Goal: Information Seeking & Learning: Find specific fact

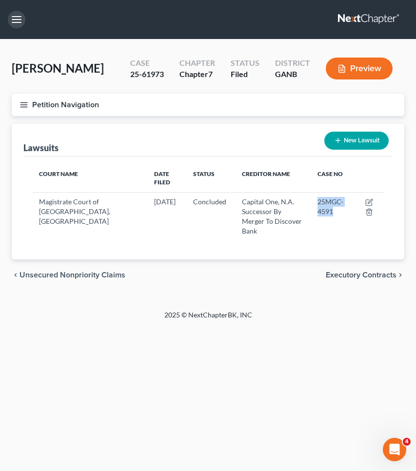
click at [18, 21] on button "button" at bounding box center [17, 20] width 18 height 18
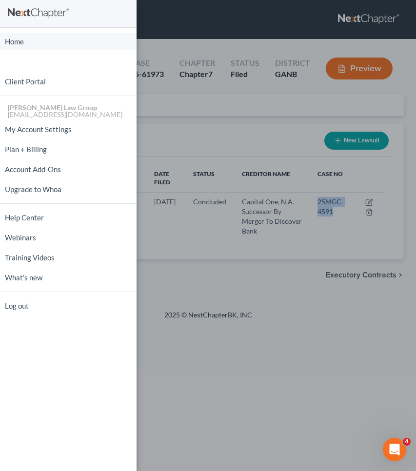
click at [16, 44] on link "Home" at bounding box center [68, 41] width 136 height 17
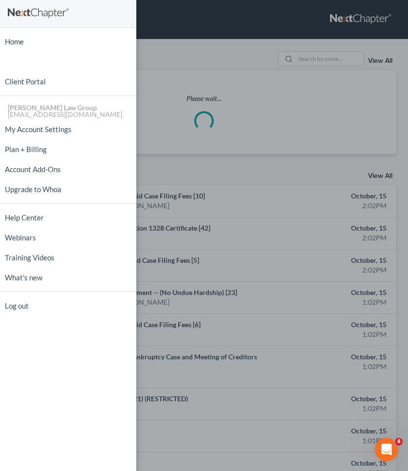
click at [313, 59] on div "Home New Case Client Portal [PERSON_NAME] Law Group [EMAIL_ADDRESS][DOMAIN_NAME…" at bounding box center [204, 235] width 408 height 471
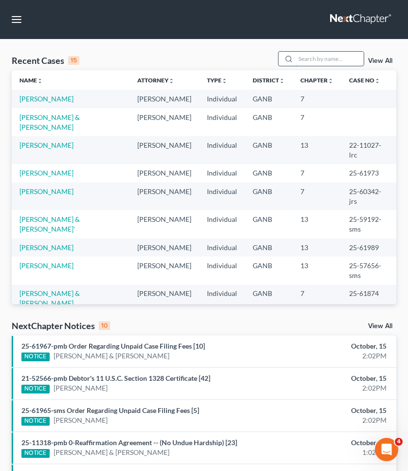
click at [313, 59] on input "search" at bounding box center [330, 59] width 68 height 14
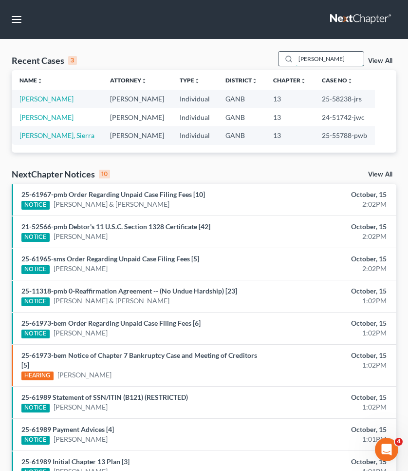
type input "[PERSON_NAME]"
drag, startPoint x: 313, startPoint y: 59, endPoint x: 54, endPoint y: 98, distance: 262.1
click at [54, 98] on link "[PERSON_NAME]" at bounding box center [46, 99] width 54 height 8
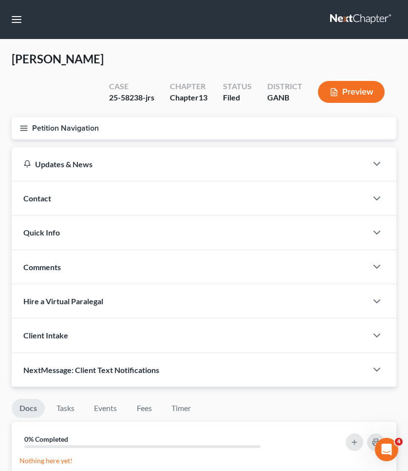
click at [49, 117] on button "Petition Navigation" at bounding box center [204, 128] width 385 height 22
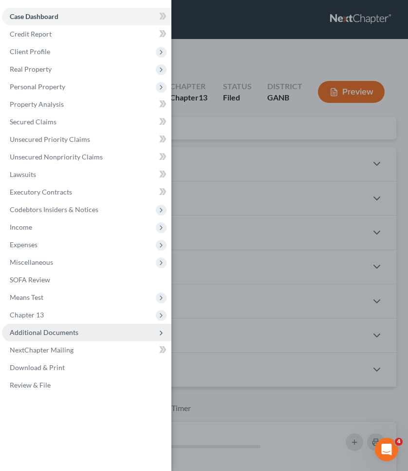
click at [57, 335] on span "Additional Documents" at bounding box center [44, 332] width 69 height 8
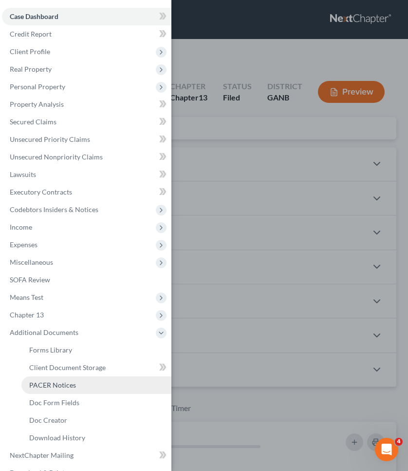
click at [58, 385] on span "PACER Notices" at bounding box center [52, 385] width 47 height 8
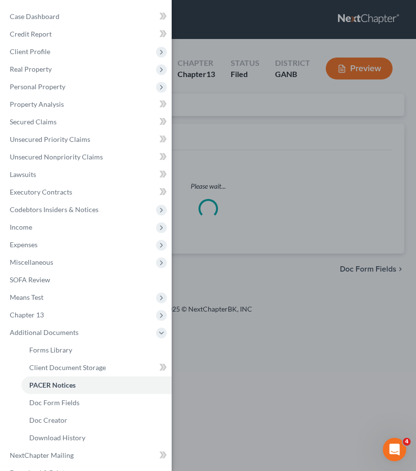
click at [379, 130] on div "Case Dashboard Payments Invoices Payments Payments Credit Report Client Profile" at bounding box center [208, 235] width 416 height 471
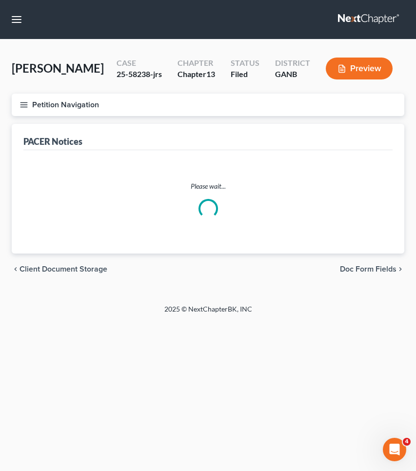
click at [81, 102] on button "Petition Navigation" at bounding box center [208, 105] width 392 height 22
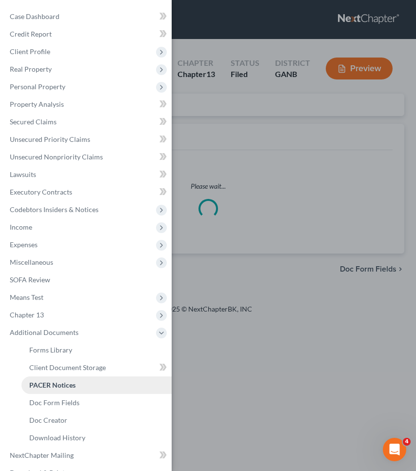
click at [71, 387] on span "PACER Notices" at bounding box center [52, 385] width 46 height 8
click at [236, 373] on div "Case Dashboard Payments Invoices Payments Payments Credit Report Client Profile" at bounding box center [208, 235] width 416 height 471
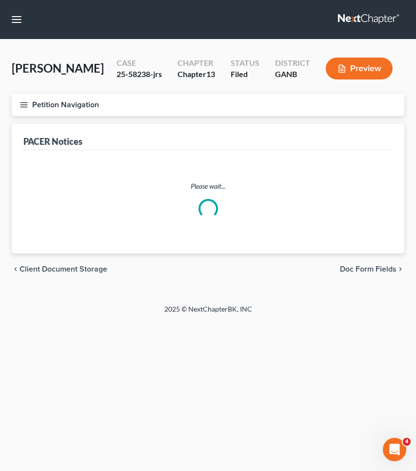
click at [25, 15] on nav "Home New Case Client Portal [PERSON_NAME] Law Group [EMAIL_ADDRESS][DOMAIN_NAME…" at bounding box center [208, 19] width 416 height 39
click at [16, 22] on button "button" at bounding box center [17, 20] width 18 height 18
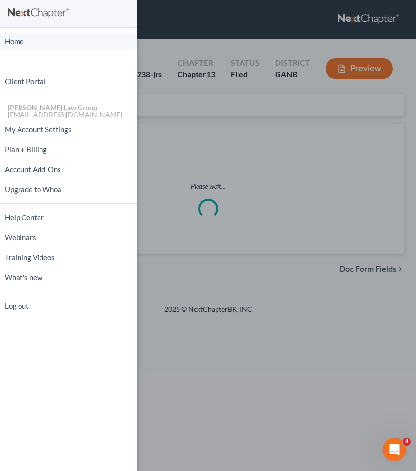
click at [16, 38] on link "Home" at bounding box center [68, 41] width 136 height 17
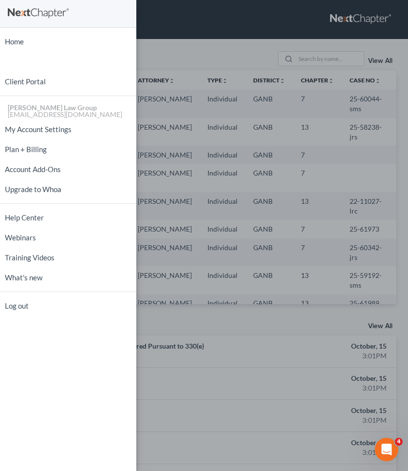
click at [189, 48] on div "Home New Case Client Portal [PERSON_NAME] Law Group [EMAIL_ADDRESS][DOMAIN_NAME…" at bounding box center [204, 235] width 408 height 471
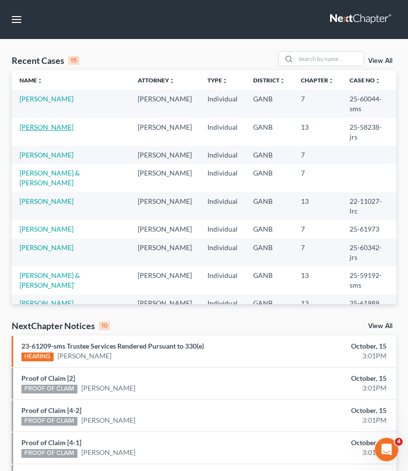
click at [41, 127] on link "[PERSON_NAME]" at bounding box center [46, 127] width 54 height 8
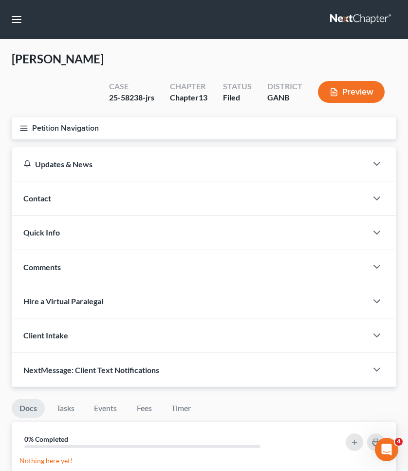
click at [39, 117] on button "Petition Navigation" at bounding box center [204, 128] width 385 height 22
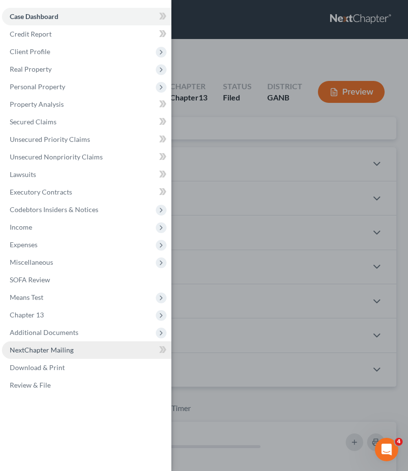
click at [50, 345] on link "NextChapter Mailing" at bounding box center [87, 350] width 170 height 18
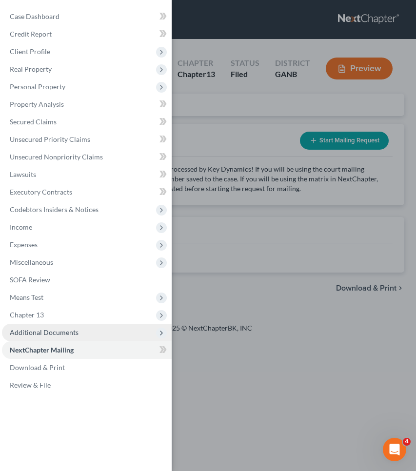
click at [50, 335] on span "Additional Documents" at bounding box center [44, 332] width 69 height 8
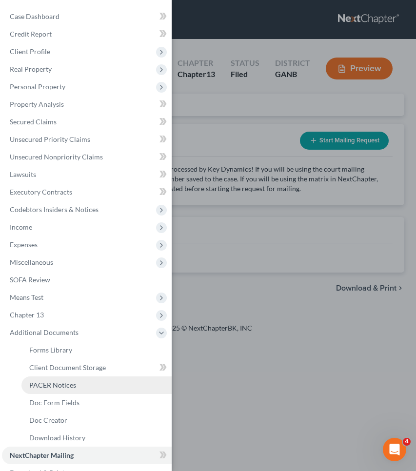
click at [56, 384] on span "PACER Notices" at bounding box center [52, 385] width 47 height 8
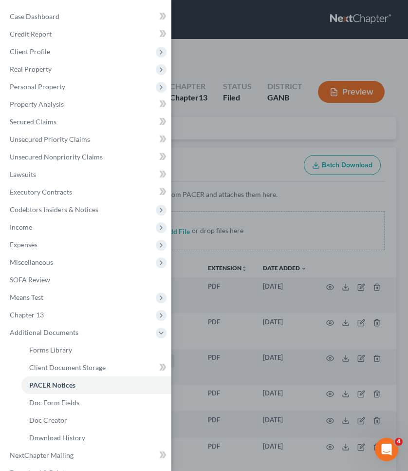
click at [375, 179] on div "Case Dashboard Payments Invoices Payments Payments Credit Report Client Profile" at bounding box center [204, 235] width 408 height 471
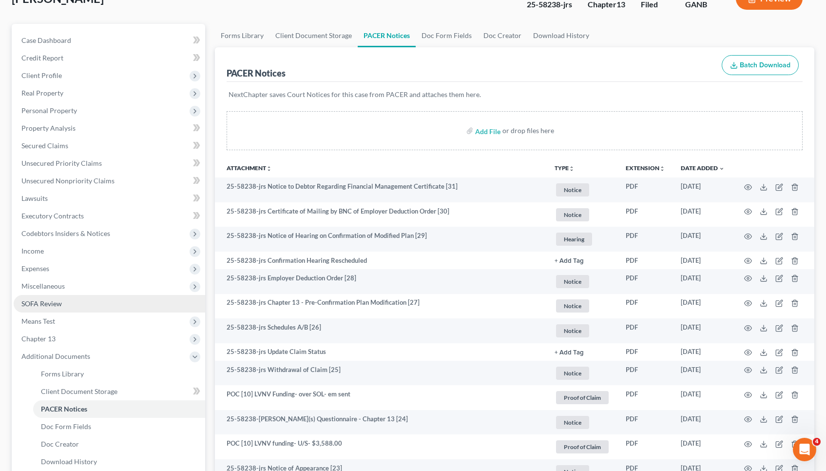
scroll to position [73, 0]
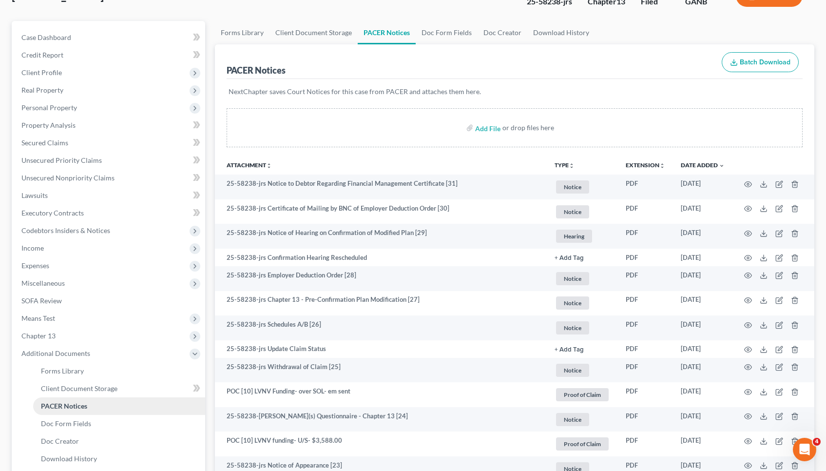
click at [85, 404] on span "PACER Notices" at bounding box center [64, 406] width 46 height 8
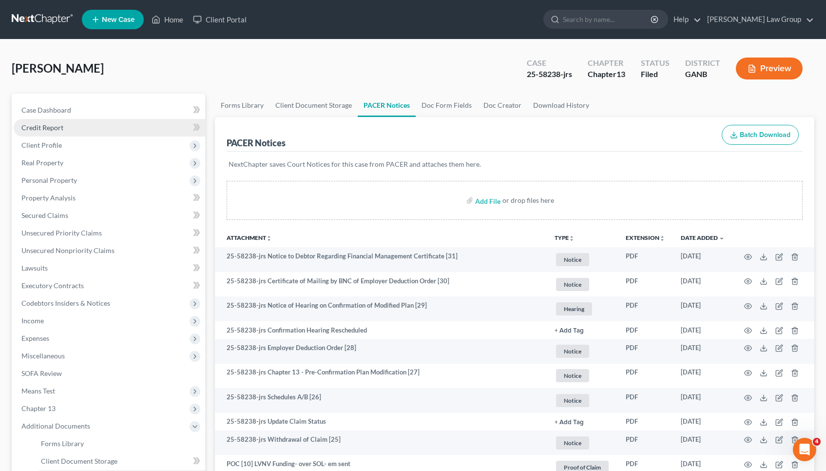
scroll to position [0, 0]
click at [177, 19] on link "Home" at bounding box center [167, 20] width 41 height 18
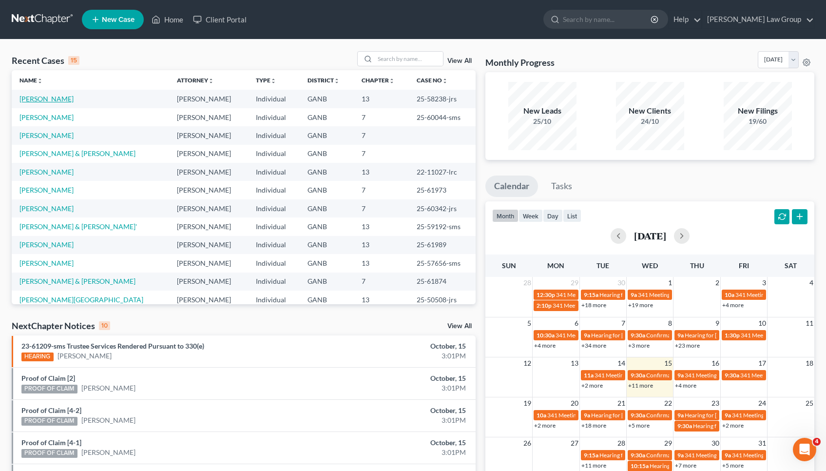
click at [47, 102] on link "[PERSON_NAME]" at bounding box center [46, 99] width 54 height 8
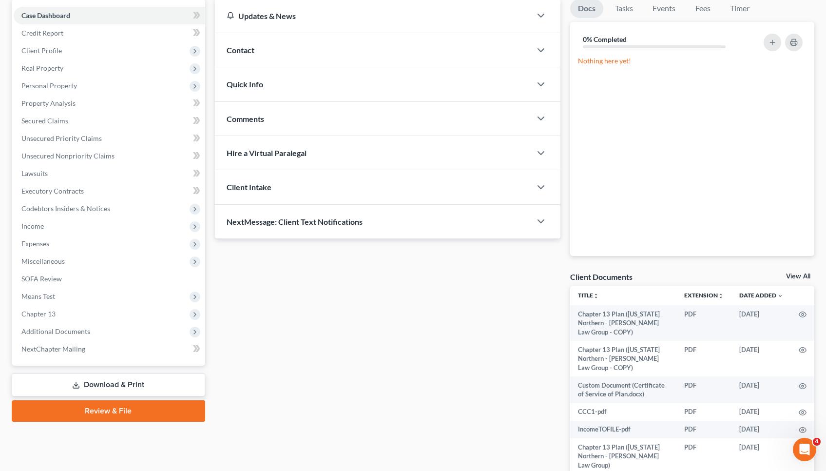
scroll to position [107, 0]
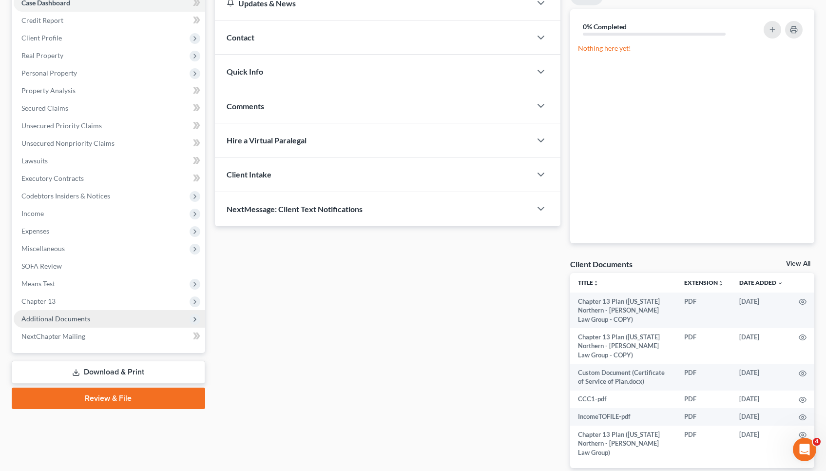
click at [86, 319] on span "Additional Documents" at bounding box center [55, 318] width 69 height 8
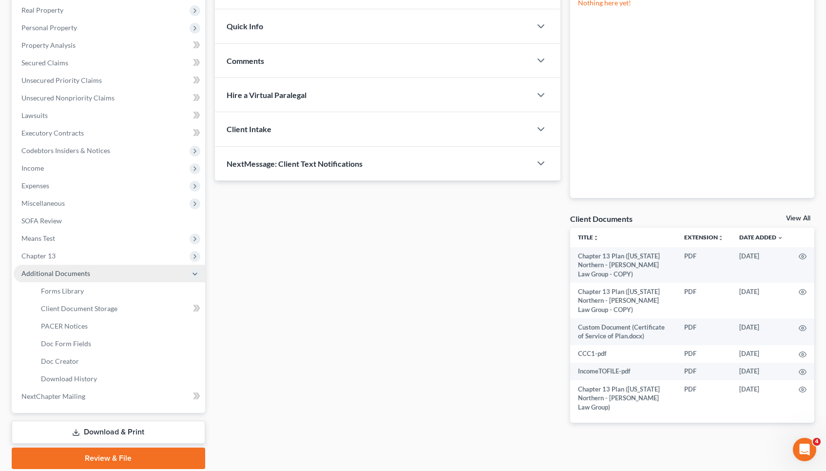
scroll to position [159, 0]
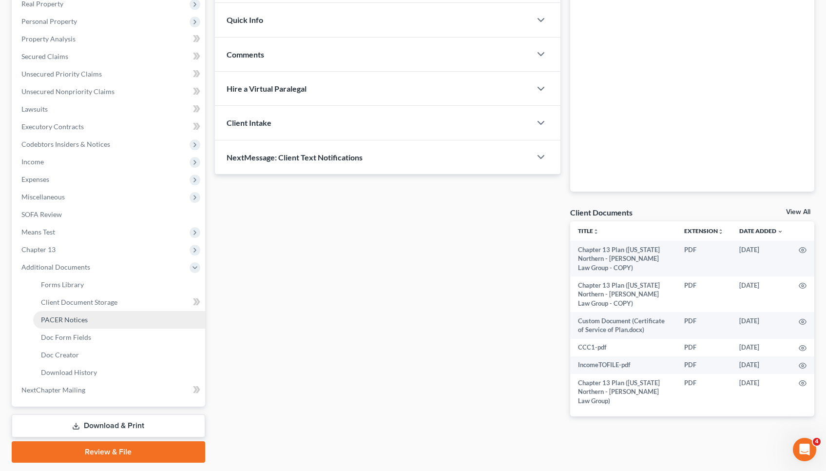
click at [86, 319] on span "PACER Notices" at bounding box center [64, 319] width 47 height 8
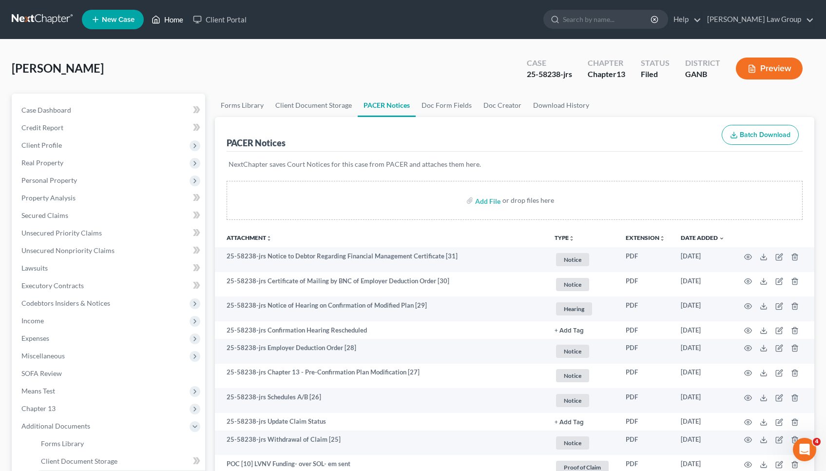
click at [171, 19] on link "Home" at bounding box center [167, 20] width 41 height 18
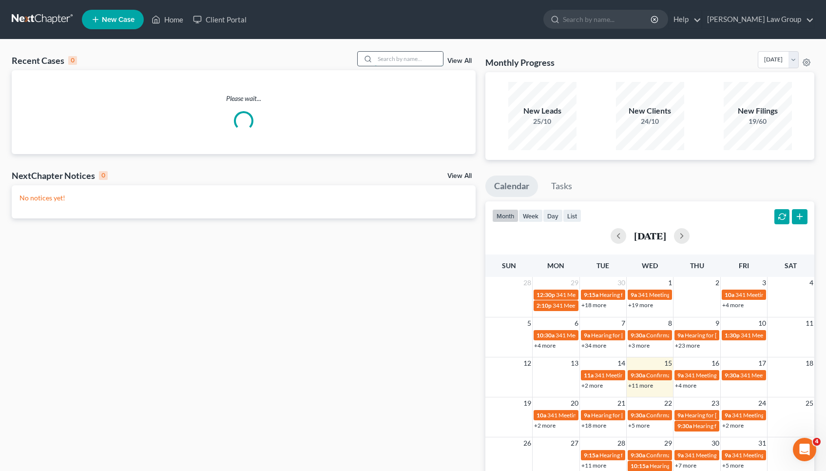
click at [415, 58] on input "search" at bounding box center [409, 59] width 68 height 14
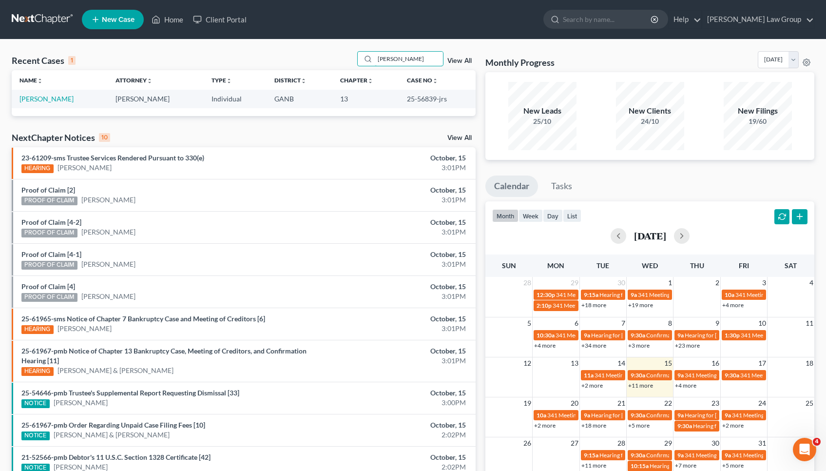
type input "[PERSON_NAME]"
drag, startPoint x: 268, startPoint y: 2, endPoint x: 56, endPoint y: 100, distance: 233.9
click at [56, 100] on link "[PERSON_NAME]" at bounding box center [46, 99] width 54 height 8
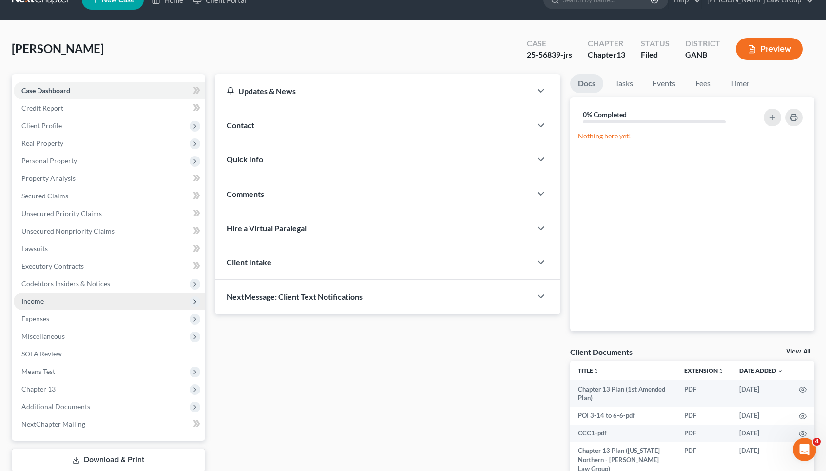
scroll to position [38, 0]
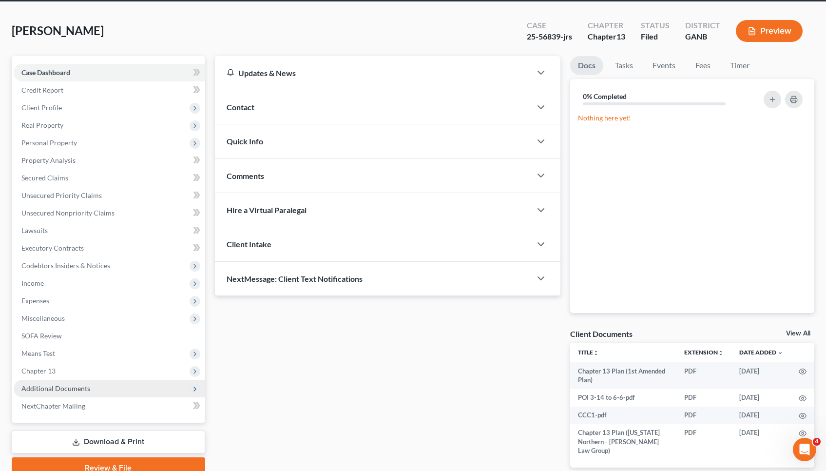
click at [67, 394] on span "Additional Documents" at bounding box center [110, 389] width 192 height 18
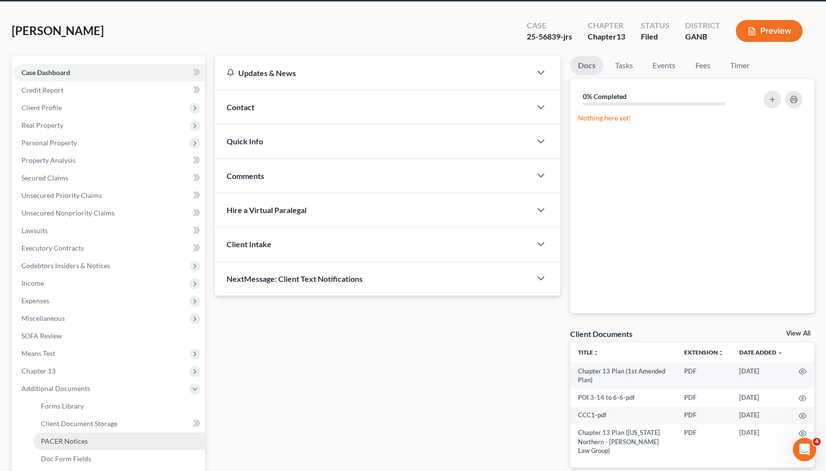
click at [71, 437] on span "PACER Notices" at bounding box center [64, 441] width 47 height 8
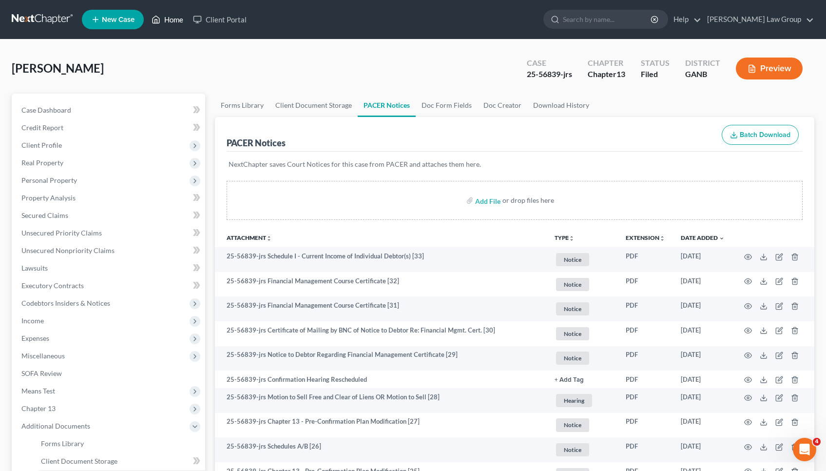
click at [169, 20] on link "Home" at bounding box center [167, 20] width 41 height 18
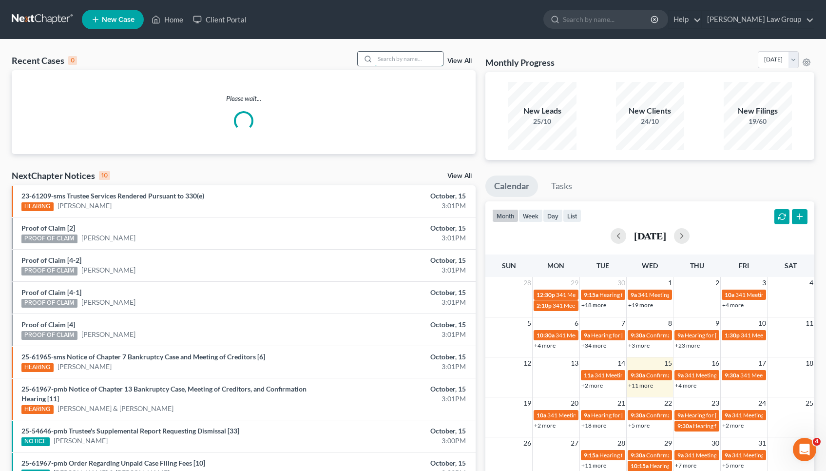
click at [411, 56] on input "search" at bounding box center [409, 59] width 68 height 14
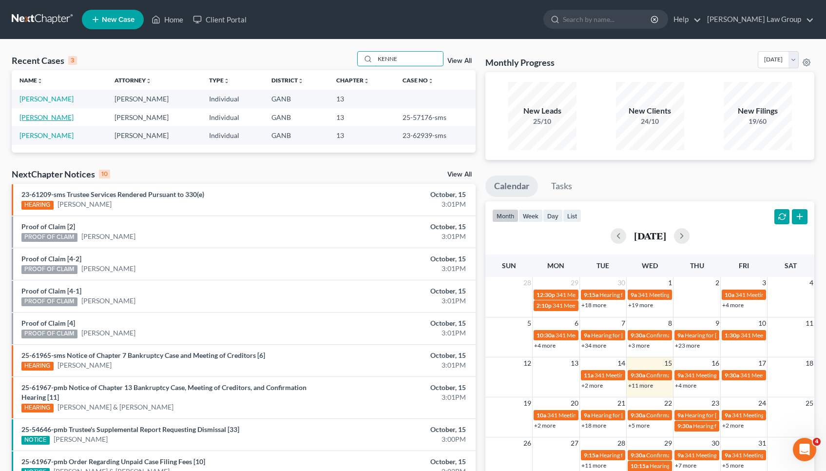
type input "KENNE"
click at [49, 116] on link "[PERSON_NAME]" at bounding box center [46, 117] width 54 height 8
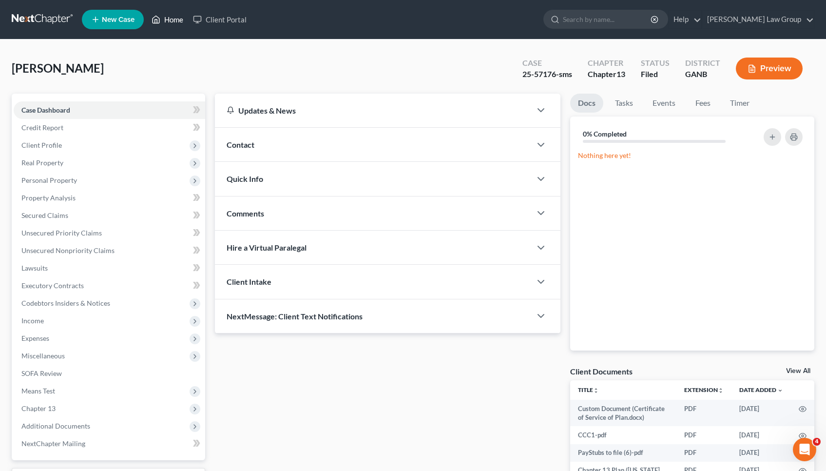
click at [171, 16] on link "Home" at bounding box center [167, 20] width 41 height 18
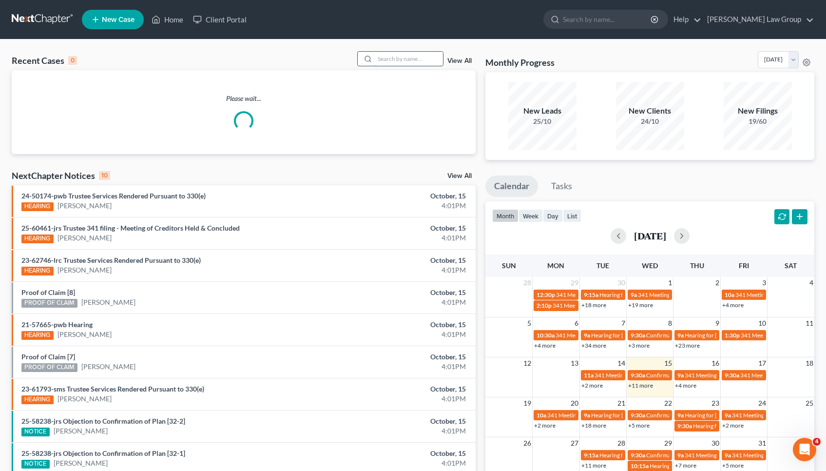
click at [400, 57] on input "search" at bounding box center [409, 59] width 68 height 14
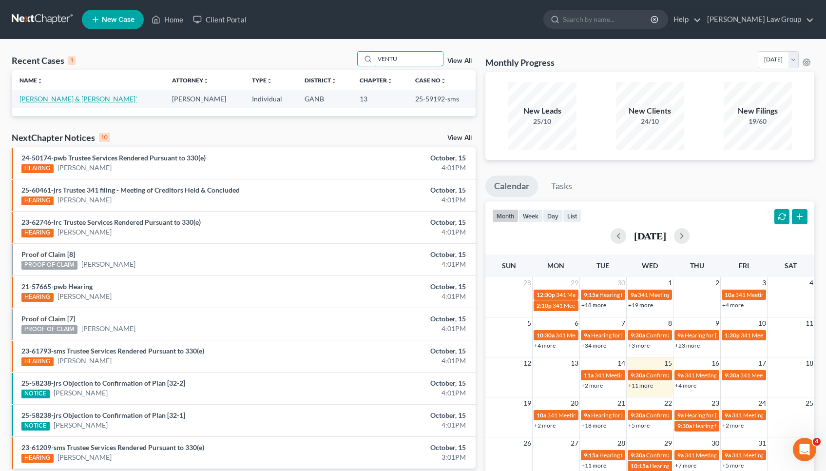
type input "VENTU"
click at [83, 96] on link "[PERSON_NAME] & [PERSON_NAME]'" at bounding box center [77, 99] width 117 height 8
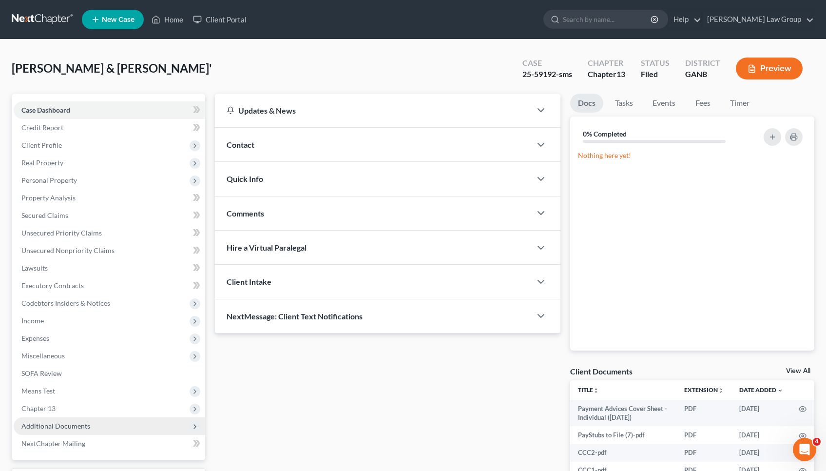
click at [91, 430] on span "Additional Documents" at bounding box center [110, 426] width 192 height 18
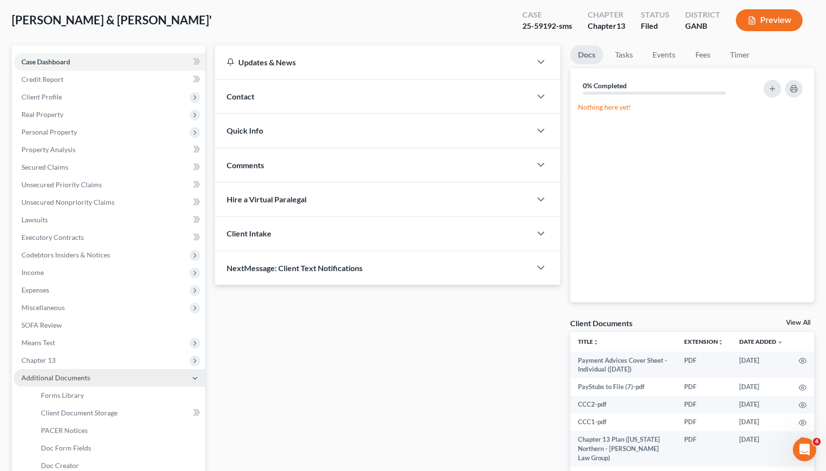
scroll to position [49, 0]
click at [91, 430] on link "PACER Notices" at bounding box center [119, 430] width 172 height 18
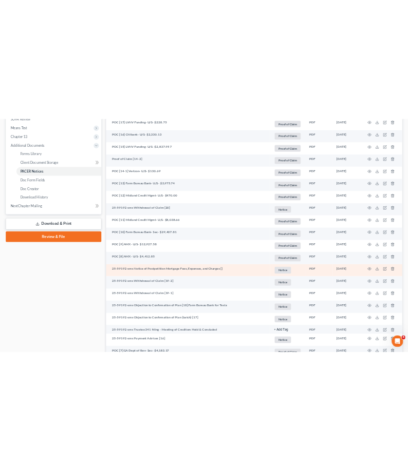
scroll to position [378, 0]
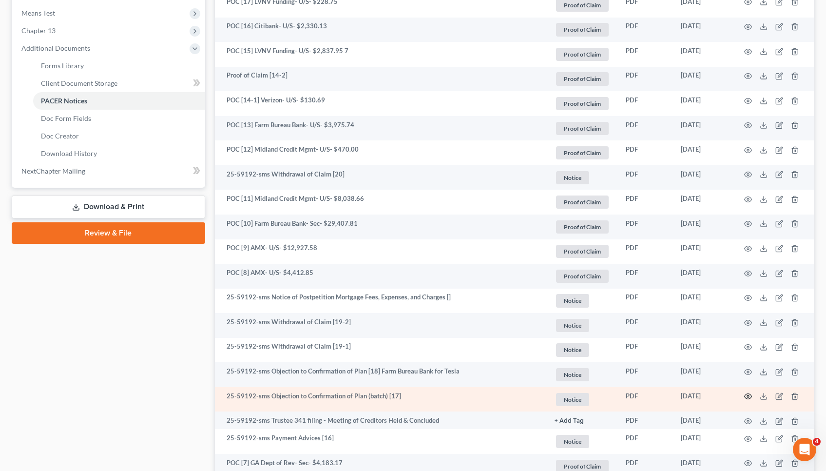
click at [415, 394] on icon "button" at bounding box center [748, 396] width 7 height 5
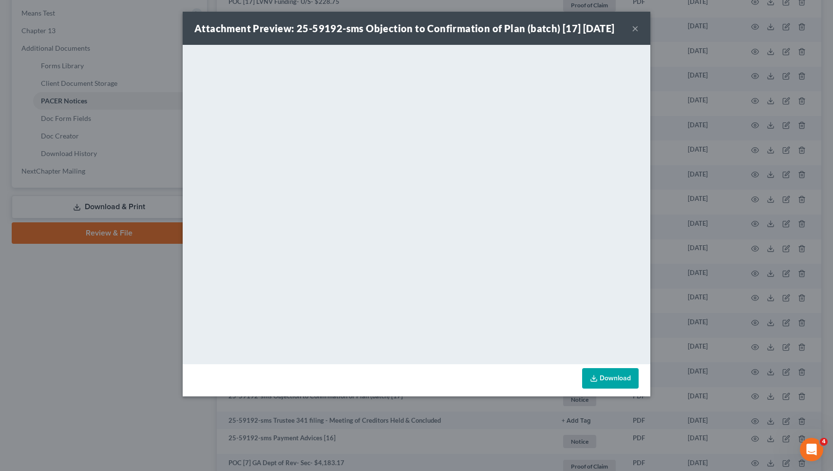
click at [78, 370] on div "Attachment Preview: 25-59192-sms Objection to Confirmation of Plan (batch) [17]…" at bounding box center [416, 235] width 833 height 471
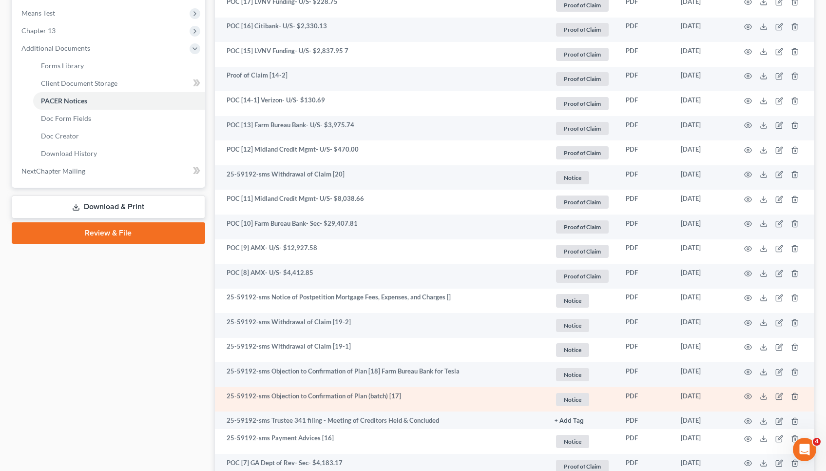
click at [415, 396] on td at bounding box center [773, 399] width 82 height 25
click at [415, 395] on circle "button" at bounding box center [748, 396] width 2 height 2
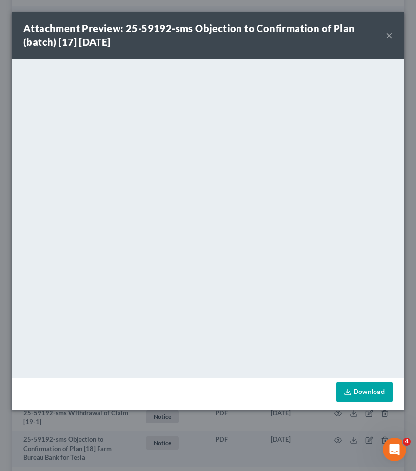
click at [391, 35] on button "×" at bounding box center [388, 35] width 7 height 12
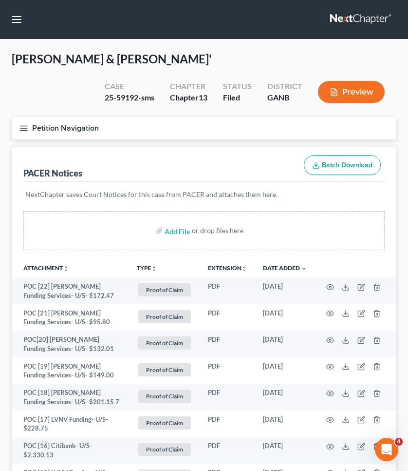
scroll to position [0, 0]
click at [128, 95] on div "25-59192-sms" at bounding box center [130, 97] width 50 height 11
copy div "59192"
